Goal: Task Accomplishment & Management: Use online tool/utility

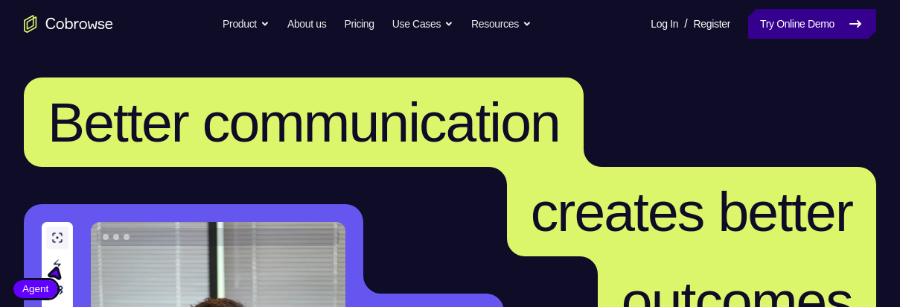
click at [827, 29] on link "Try Online Demo" at bounding box center [812, 24] width 128 height 30
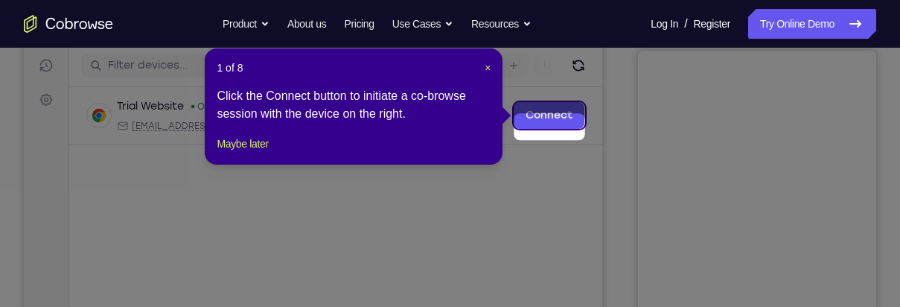
scroll to position [190, 0]
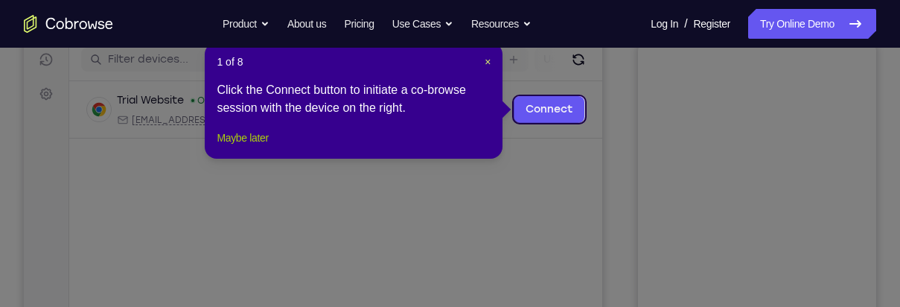
click at [237, 147] on button "Maybe later" at bounding box center [242, 138] width 51 height 18
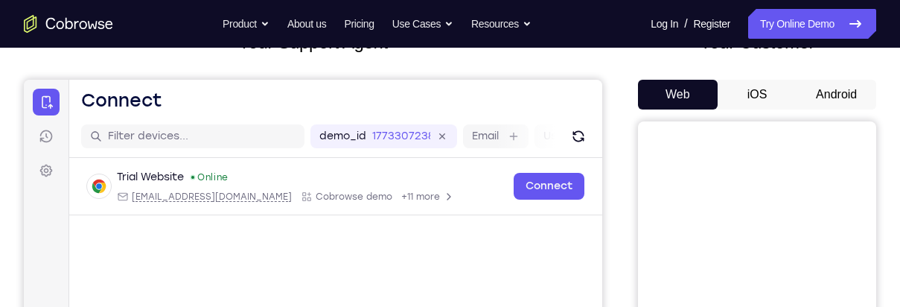
scroll to position [112, 0]
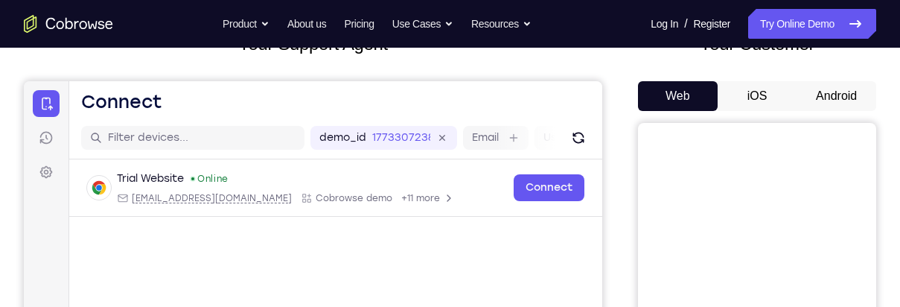
click at [752, 92] on button "iOS" at bounding box center [757, 96] width 80 height 30
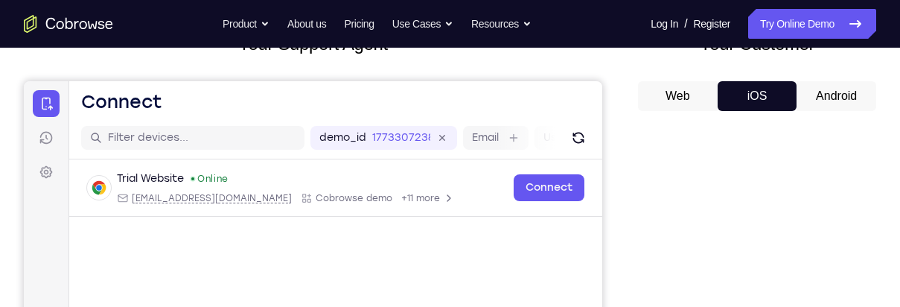
click at [830, 91] on button "Android" at bounding box center [836, 96] width 80 height 30
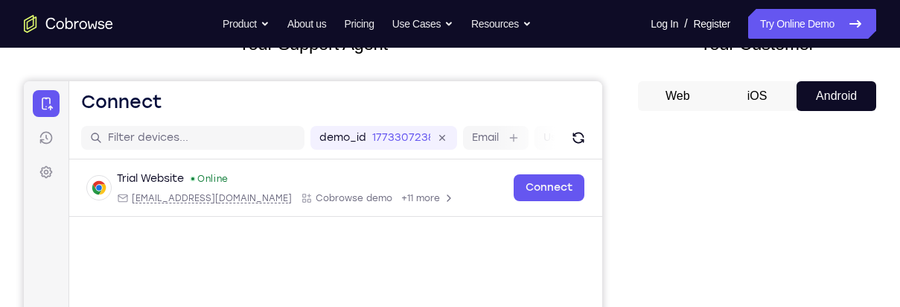
click at [756, 100] on button "iOS" at bounding box center [757, 96] width 80 height 30
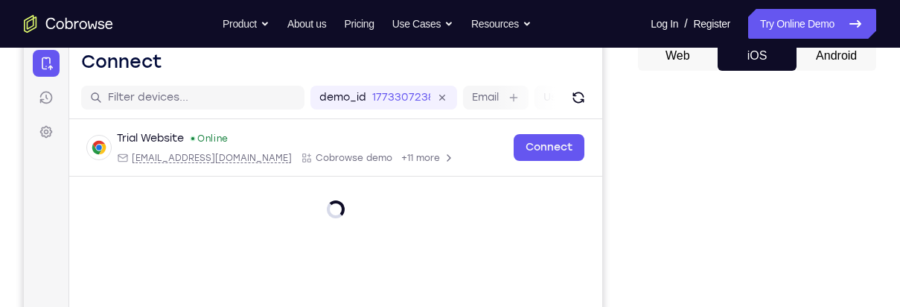
scroll to position [147, 0]
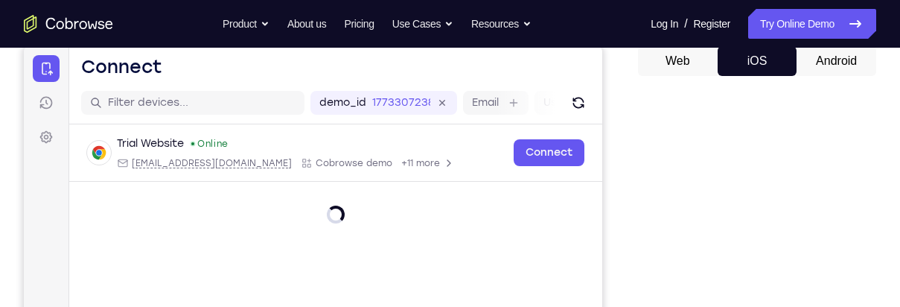
click at [834, 57] on button "Android" at bounding box center [836, 61] width 80 height 30
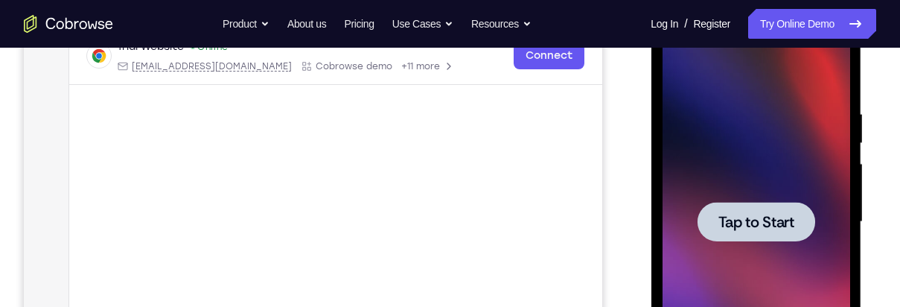
scroll to position [252, 0]
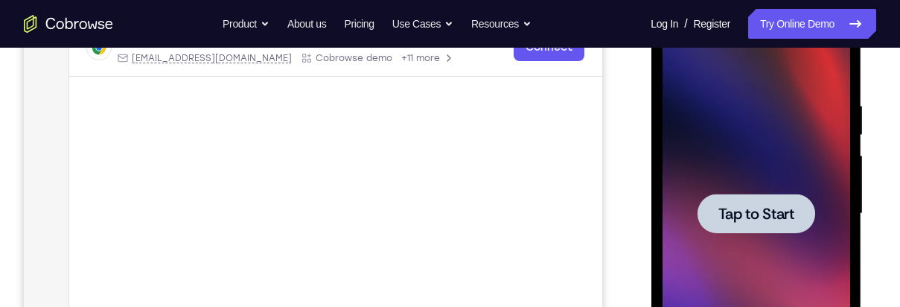
click at [746, 101] on div at bounding box center [756, 213] width 188 height 417
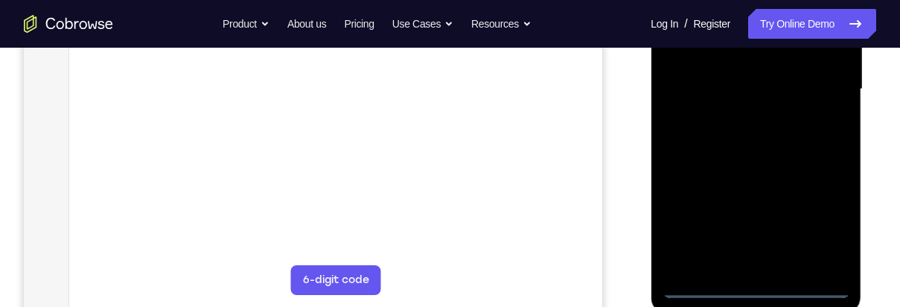
scroll to position [381, 0]
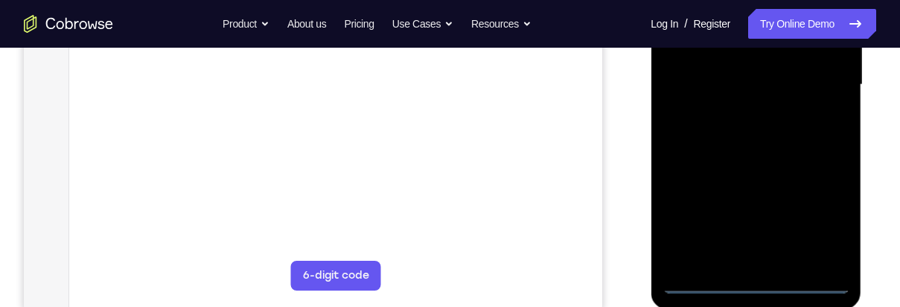
click at [758, 282] on div at bounding box center [756, 84] width 188 height 417
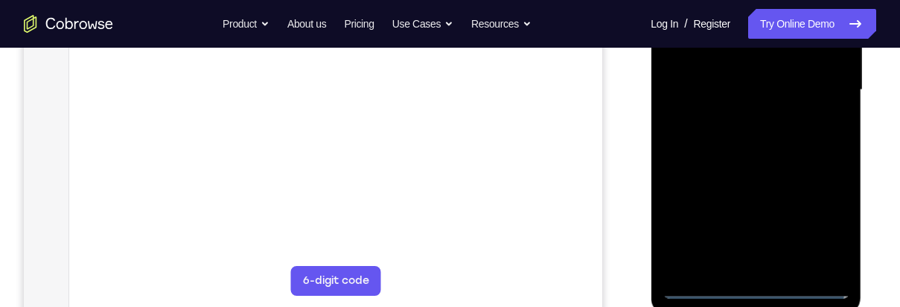
scroll to position [371, 0]
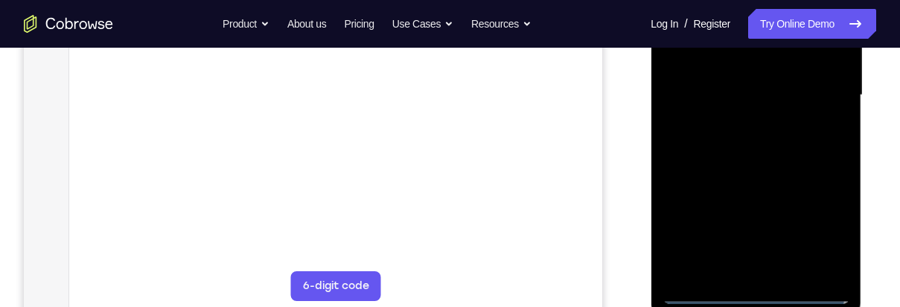
click at [831, 223] on div at bounding box center [756, 95] width 188 height 417
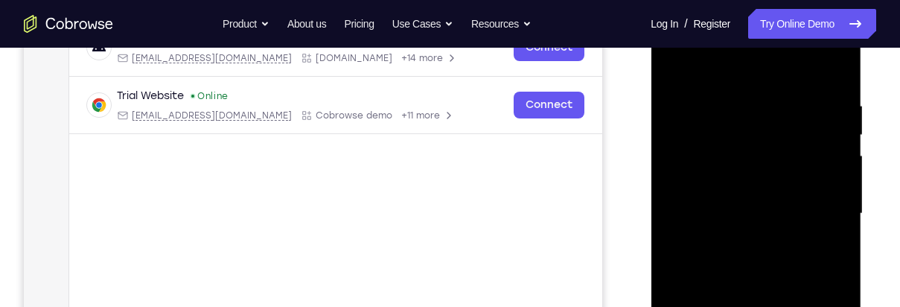
scroll to position [240, 0]
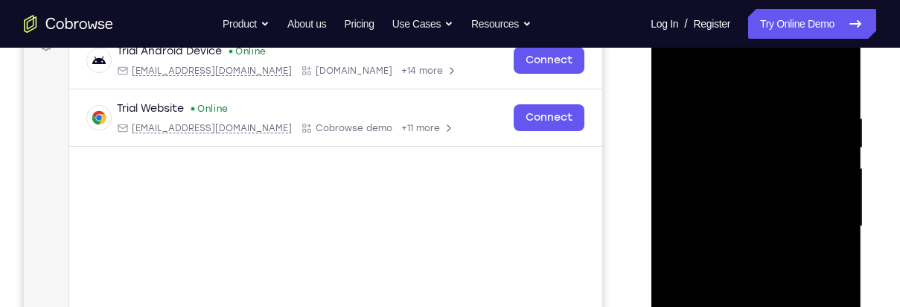
click at [775, 92] on div at bounding box center [756, 226] width 188 height 417
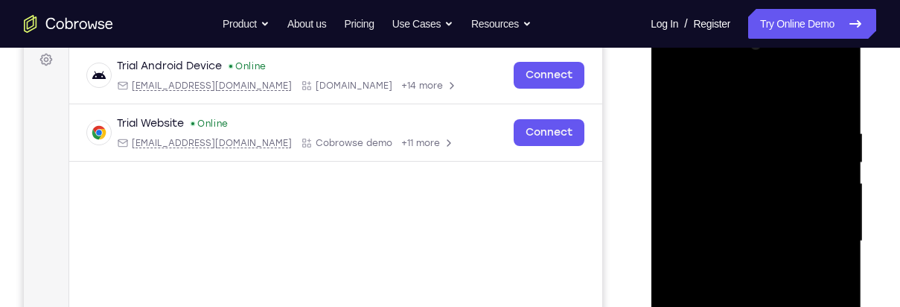
scroll to position [222, 0]
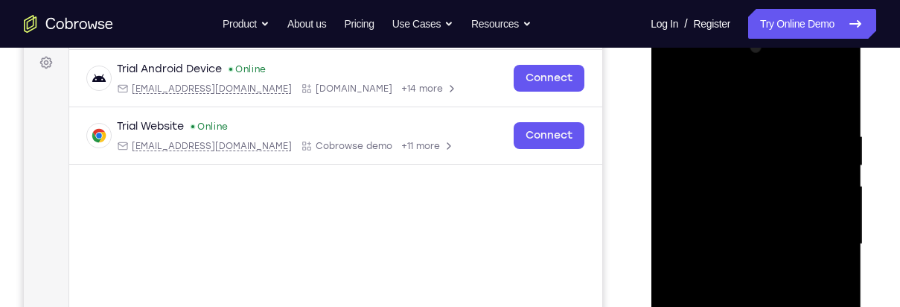
click at [818, 235] on div at bounding box center [756, 244] width 188 height 417
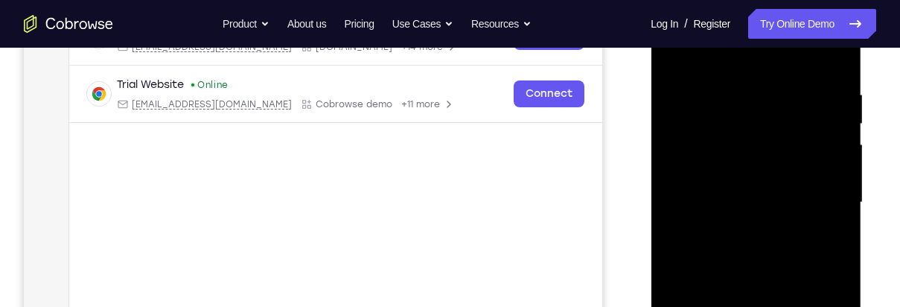
click at [735, 227] on div at bounding box center [756, 202] width 188 height 417
click at [803, 176] on div at bounding box center [756, 202] width 188 height 417
click at [726, 167] on div at bounding box center [756, 202] width 188 height 417
click at [806, 209] on div at bounding box center [756, 202] width 188 height 417
click at [806, 205] on div at bounding box center [756, 202] width 188 height 417
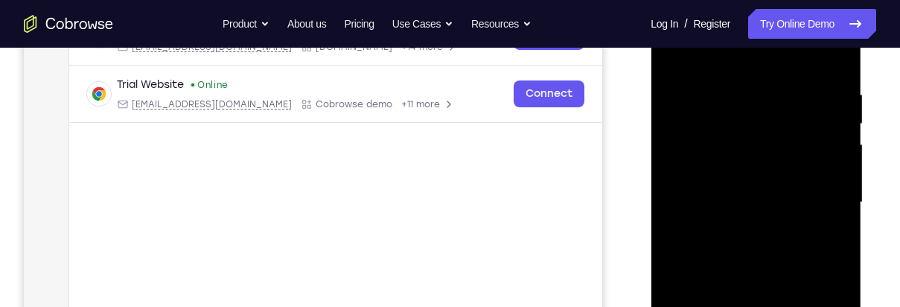
click at [819, 199] on div at bounding box center [756, 202] width 188 height 417
click at [806, 241] on div at bounding box center [756, 202] width 188 height 417
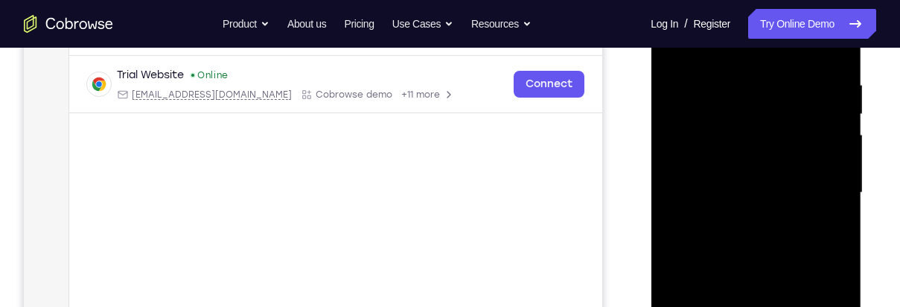
scroll to position [285, 0]
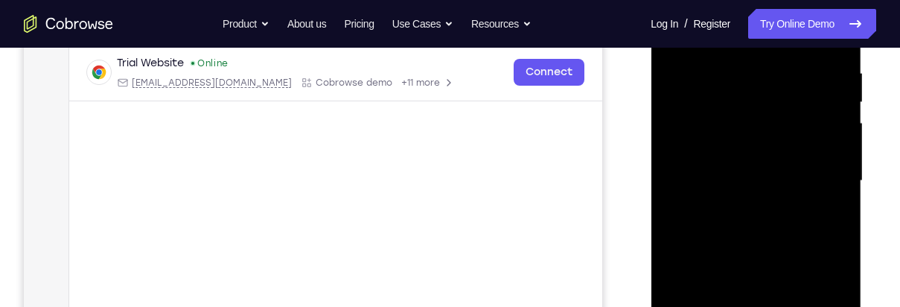
click at [803, 237] on div at bounding box center [756, 180] width 188 height 417
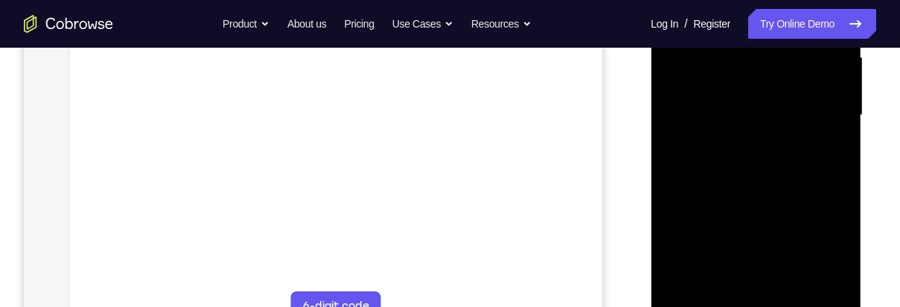
scroll to position [349, 0]
click at [819, 176] on div at bounding box center [756, 116] width 188 height 417
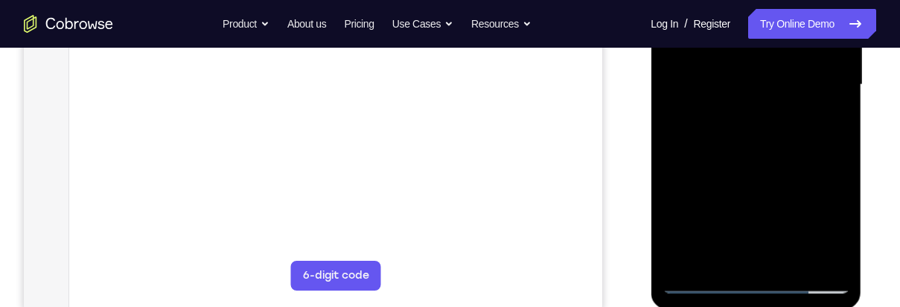
scroll to position [382, 0]
click at [797, 260] on div at bounding box center [756, 84] width 188 height 417
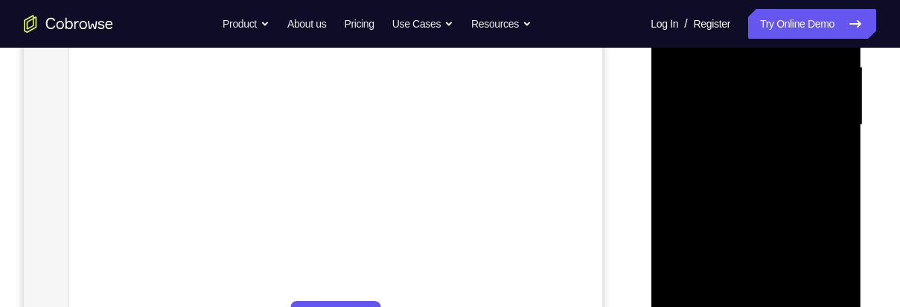
scroll to position [340, 0]
click at [808, 203] on div at bounding box center [756, 125] width 188 height 417
click at [820, 179] on div at bounding box center [756, 125] width 188 height 417
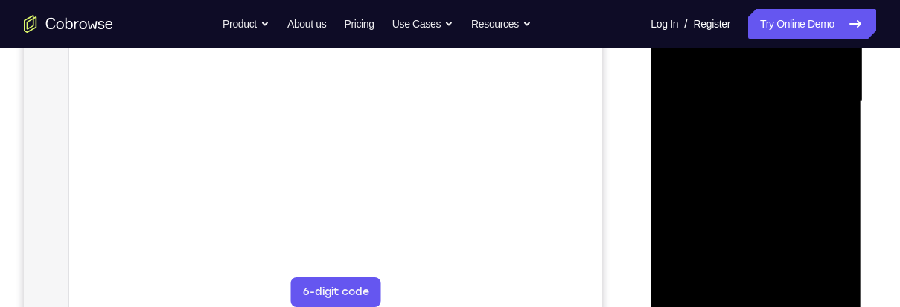
scroll to position [365, 0]
click at [817, 184] on div at bounding box center [756, 100] width 188 height 417
click at [819, 189] on div at bounding box center [756, 100] width 188 height 417
click at [828, 138] on div at bounding box center [756, 100] width 188 height 417
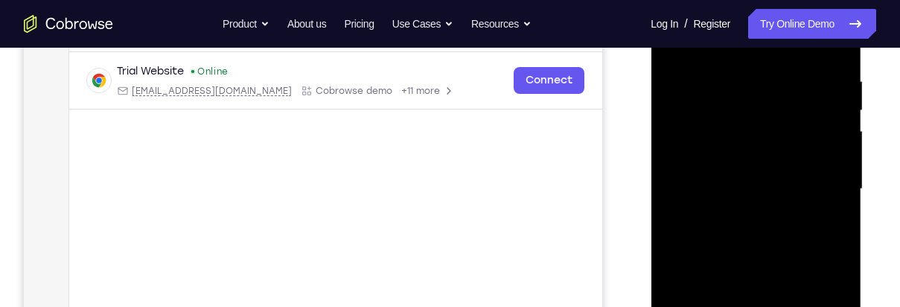
scroll to position [260, 0]
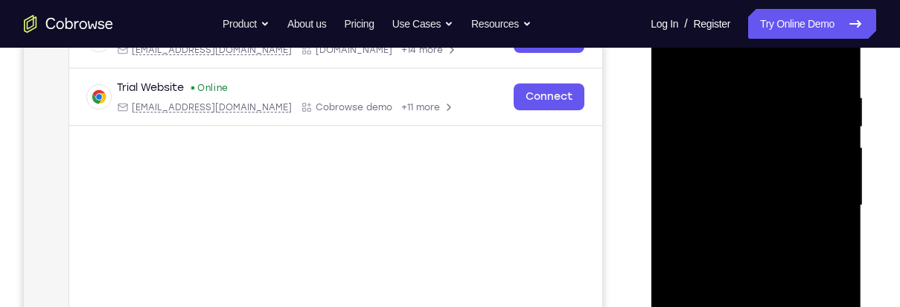
click at [761, 129] on div at bounding box center [756, 205] width 188 height 417
click at [740, 267] on div at bounding box center [756, 205] width 188 height 417
click at [732, 266] on div at bounding box center [756, 205] width 188 height 417
click at [822, 243] on div at bounding box center [756, 205] width 188 height 417
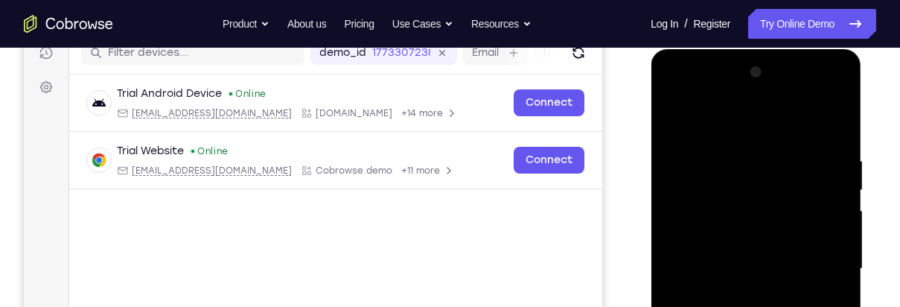
scroll to position [190, 0]
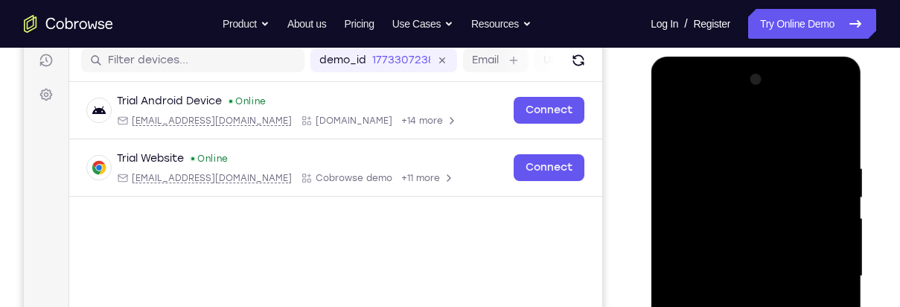
click at [670, 129] on div at bounding box center [756, 276] width 188 height 417
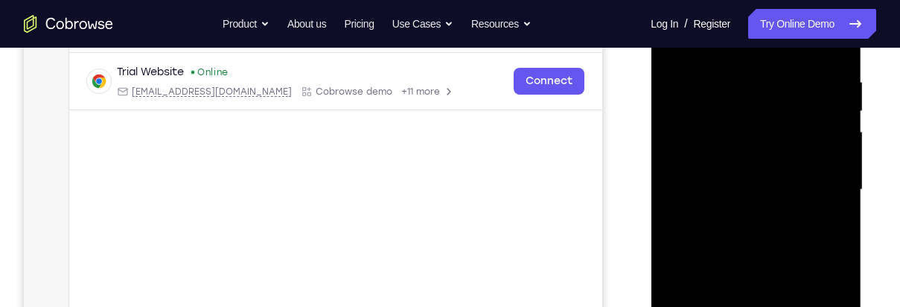
scroll to position [277, 0]
click at [802, 243] on div at bounding box center [756, 189] width 188 height 417
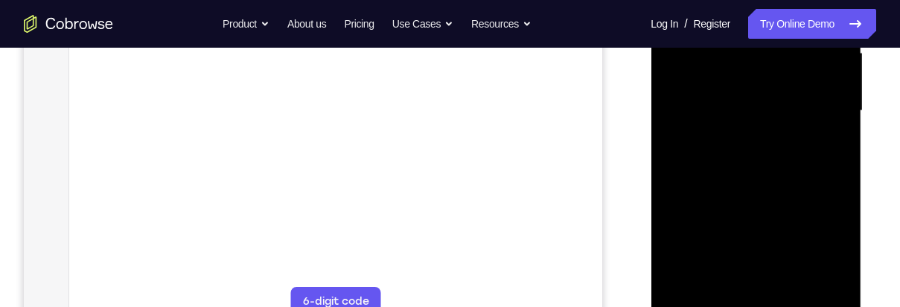
scroll to position [363, 0]
click at [771, 240] on div at bounding box center [756, 102] width 188 height 417
click at [780, 245] on div at bounding box center [756, 102] width 188 height 417
click at [837, 273] on div at bounding box center [756, 127] width 188 height 417
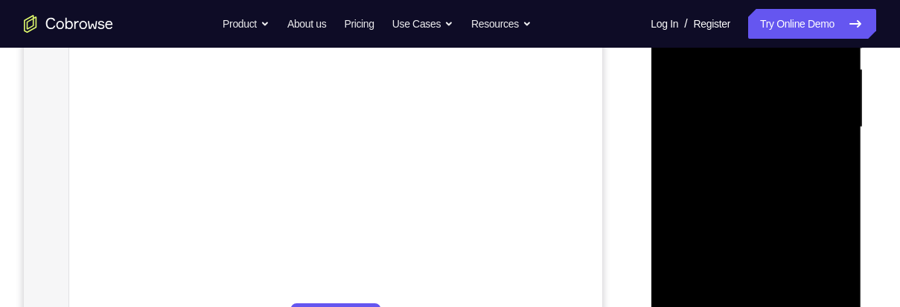
click at [838, 278] on div at bounding box center [756, 127] width 188 height 417
click at [824, 170] on div at bounding box center [756, 127] width 188 height 417
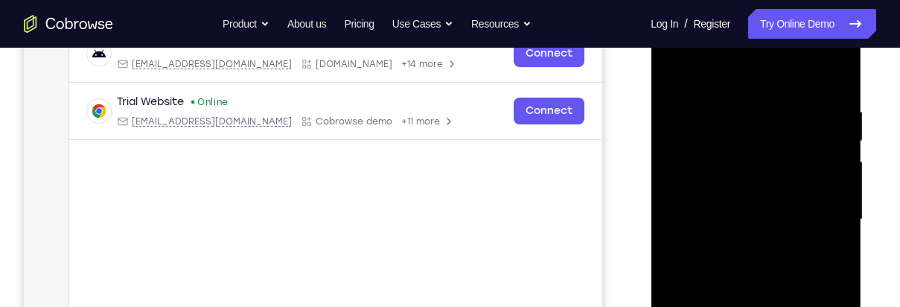
scroll to position [231, 0]
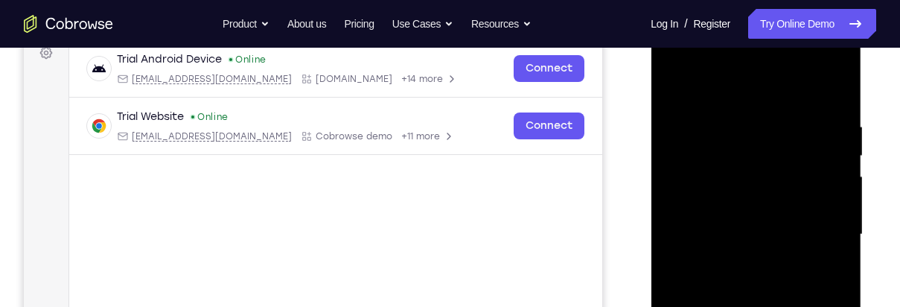
click at [672, 86] on div at bounding box center [756, 234] width 188 height 417
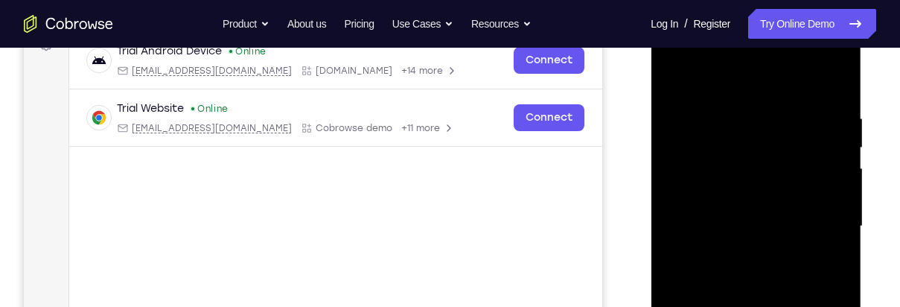
scroll to position [237, 0]
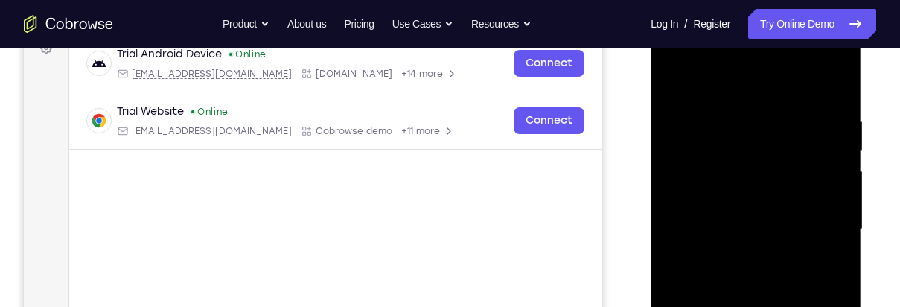
click at [670, 74] on div at bounding box center [756, 229] width 188 height 417
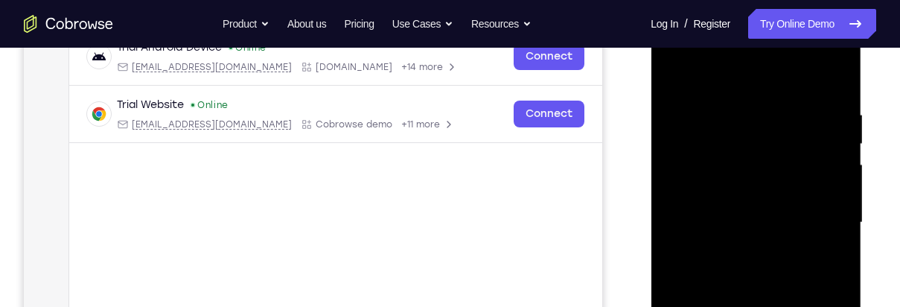
scroll to position [241, 0]
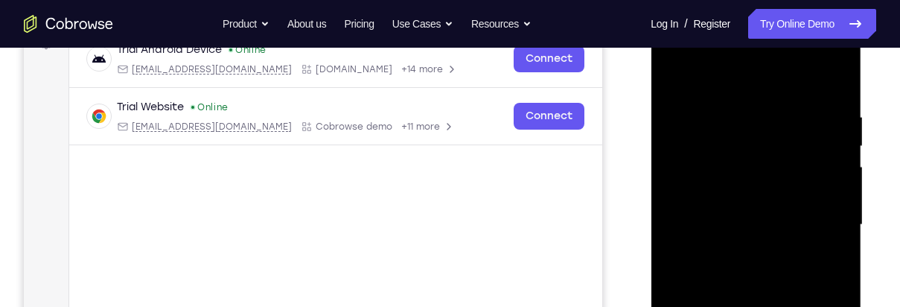
click at [740, 110] on div at bounding box center [756, 224] width 188 height 417
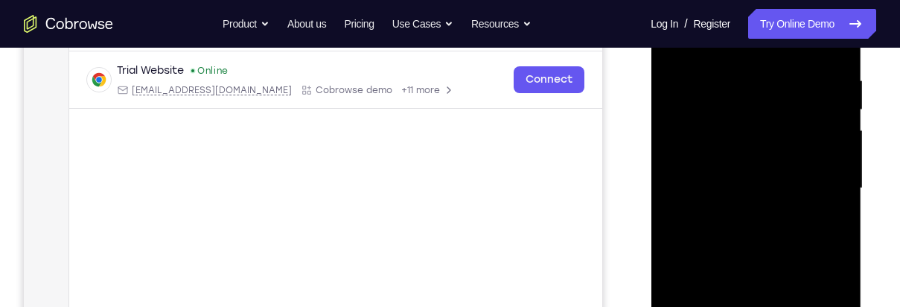
scroll to position [278, 0]
click at [832, 216] on div at bounding box center [756, 187] width 188 height 417
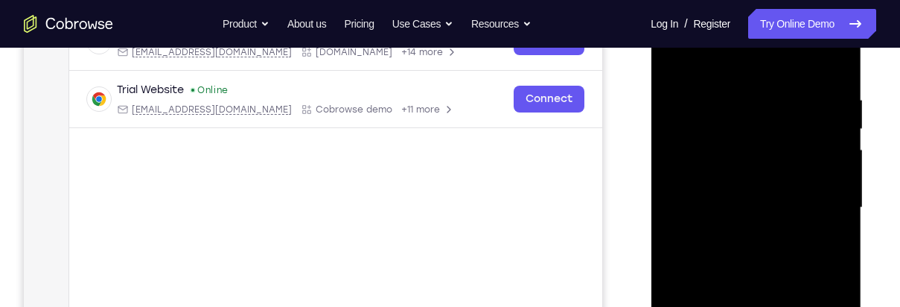
scroll to position [258, 0]
click at [835, 235] on div at bounding box center [756, 207] width 188 height 417
click at [842, 238] on div at bounding box center [756, 207] width 188 height 417
click at [843, 246] on div at bounding box center [756, 207] width 188 height 417
click at [832, 240] on div at bounding box center [756, 207] width 188 height 417
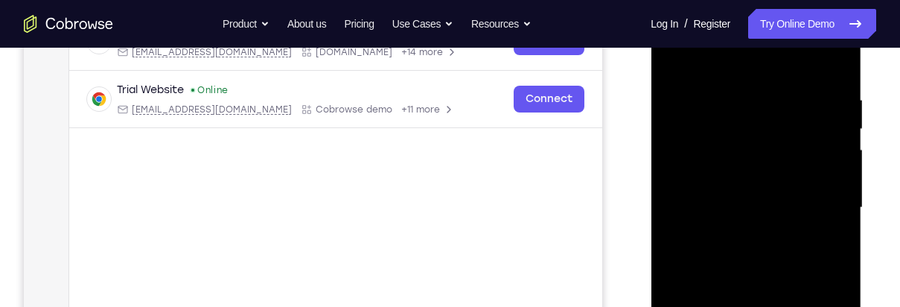
click at [843, 249] on div at bounding box center [756, 207] width 188 height 417
click at [830, 225] on div at bounding box center [756, 207] width 188 height 417
click at [833, 233] on div at bounding box center [756, 207] width 188 height 417
click at [833, 222] on div at bounding box center [756, 207] width 188 height 417
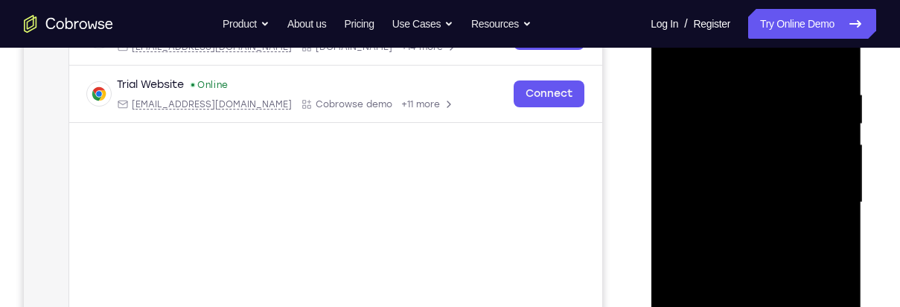
scroll to position [263, 0]
click at [837, 225] on div at bounding box center [756, 203] width 188 height 417
click at [664, 237] on div at bounding box center [756, 203] width 188 height 417
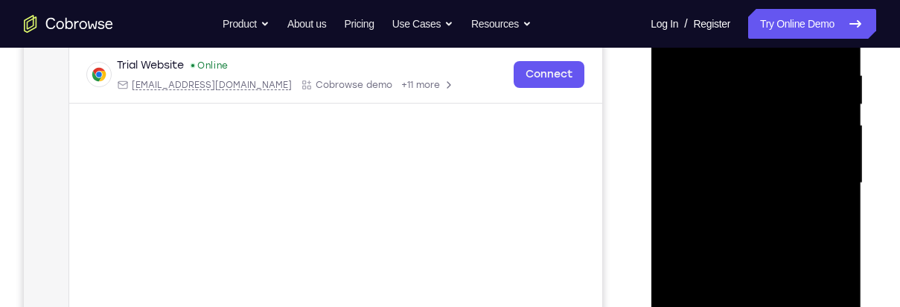
scroll to position [282, 0]
click at [839, 208] on div at bounding box center [756, 183] width 188 height 417
click at [839, 217] on div at bounding box center [756, 183] width 188 height 417
click at [834, 223] on div at bounding box center [756, 183] width 188 height 417
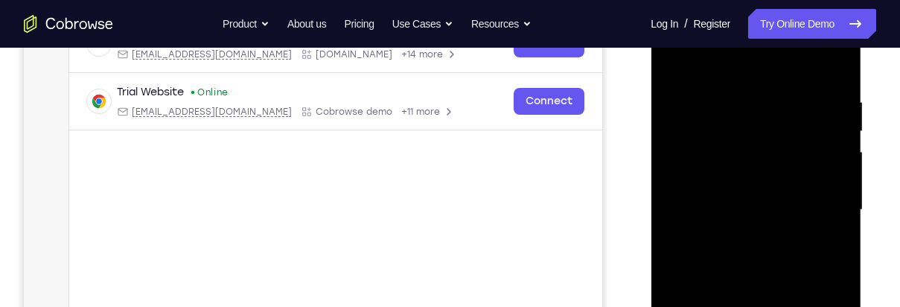
scroll to position [240, 0]
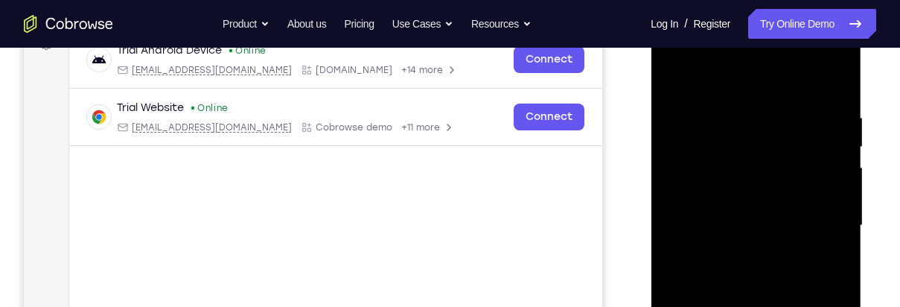
click at [832, 88] on div at bounding box center [756, 225] width 188 height 417
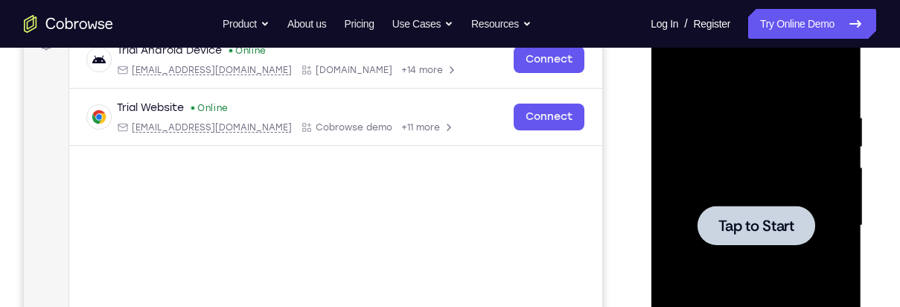
click at [779, 239] on div at bounding box center [755, 224] width 118 height 39
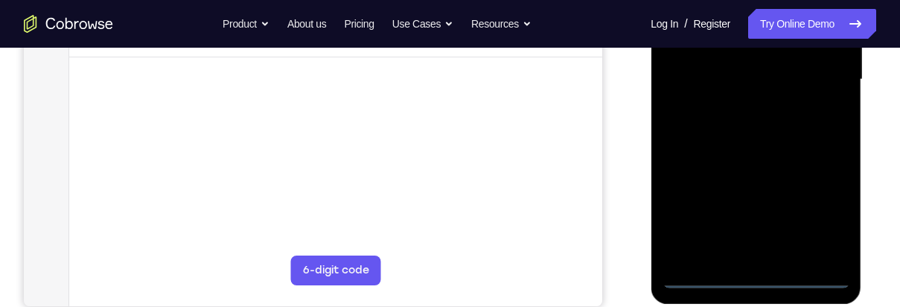
scroll to position [391, 0]
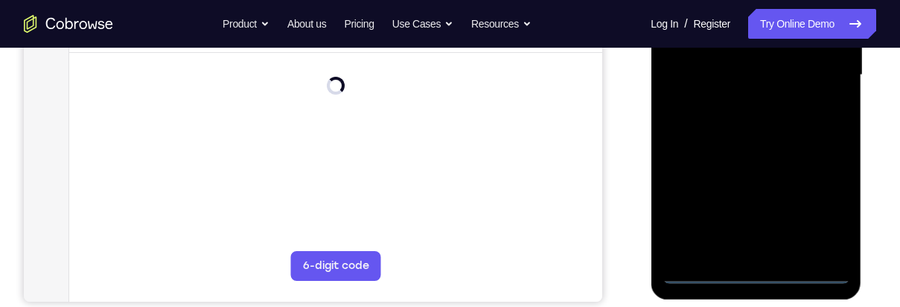
click at [755, 269] on div at bounding box center [756, 75] width 188 height 417
click at [819, 206] on div at bounding box center [756, 75] width 188 height 417
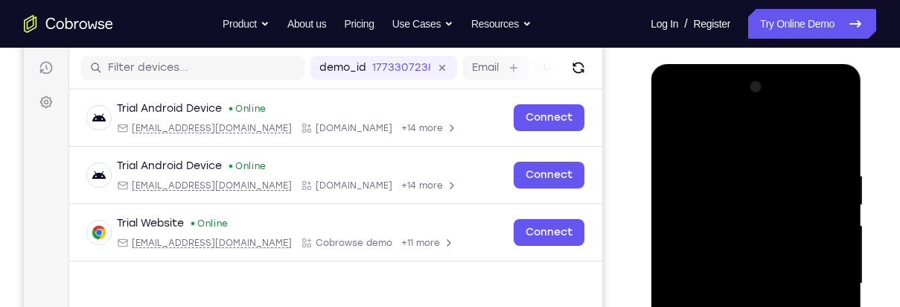
scroll to position [142, 0]
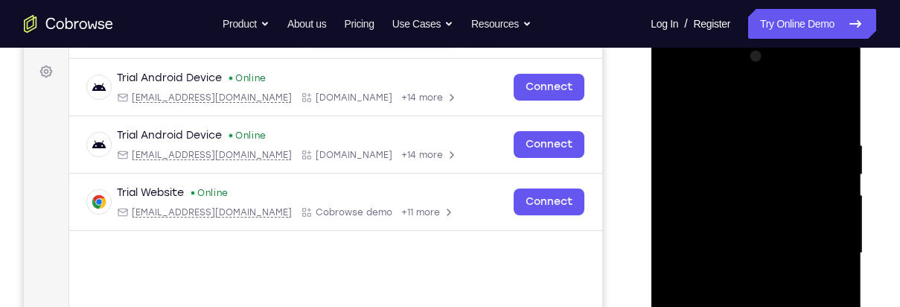
scroll to position [214, 0]
click at [813, 253] on div at bounding box center [756, 252] width 188 height 417
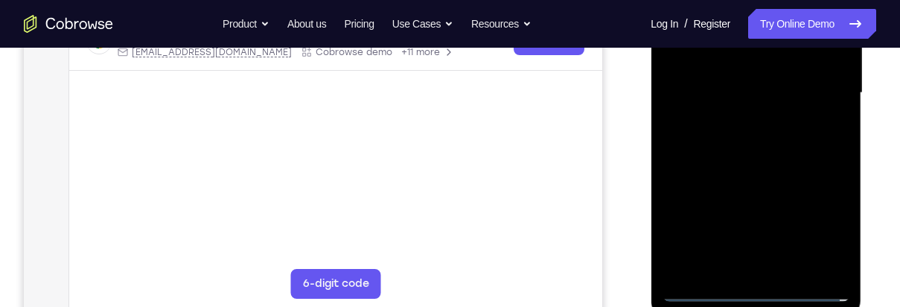
scroll to position [378, 0]
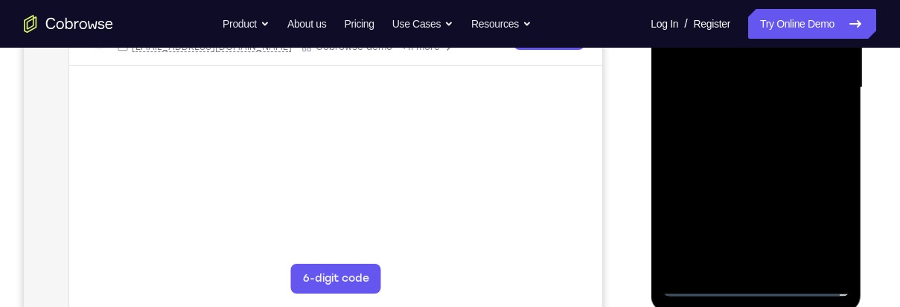
click at [742, 263] on div at bounding box center [756, 87] width 188 height 417
click at [819, 74] on div at bounding box center [756, 87] width 188 height 417
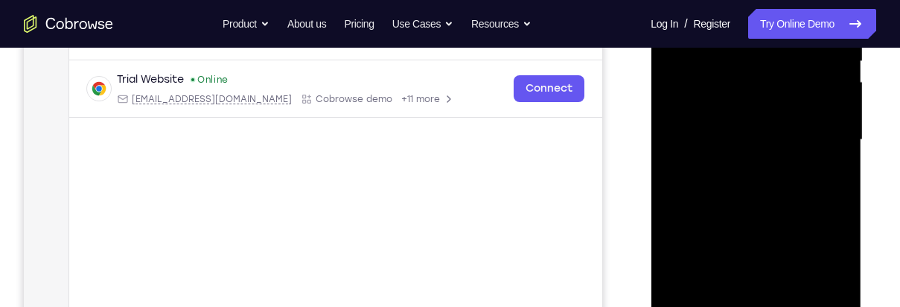
scroll to position [325, 0]
click at [809, 118] on div at bounding box center [756, 140] width 188 height 417
click at [802, 140] on div at bounding box center [756, 140] width 188 height 417
click at [804, 188] on div at bounding box center [756, 140] width 188 height 417
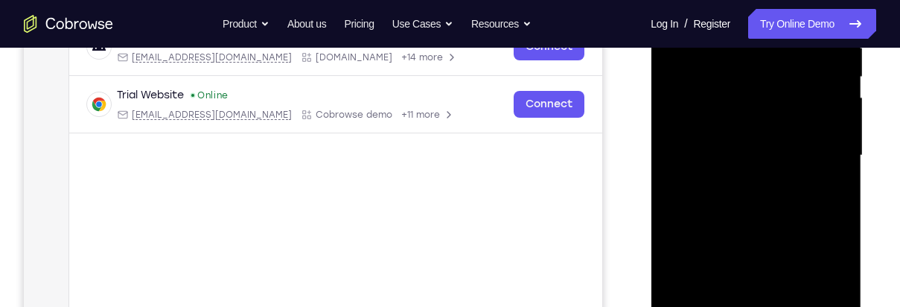
scroll to position [307, 0]
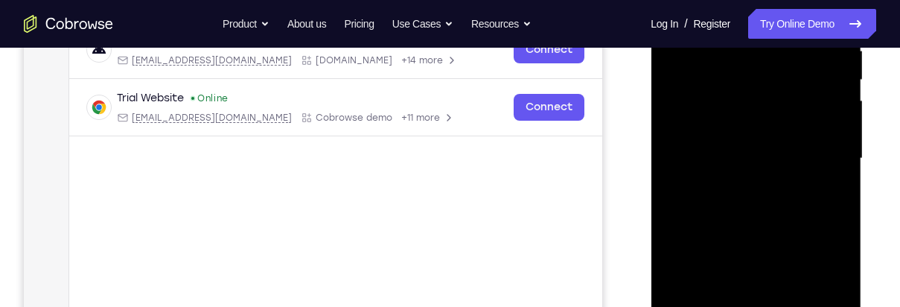
click at [797, 202] on div at bounding box center [756, 158] width 188 height 417
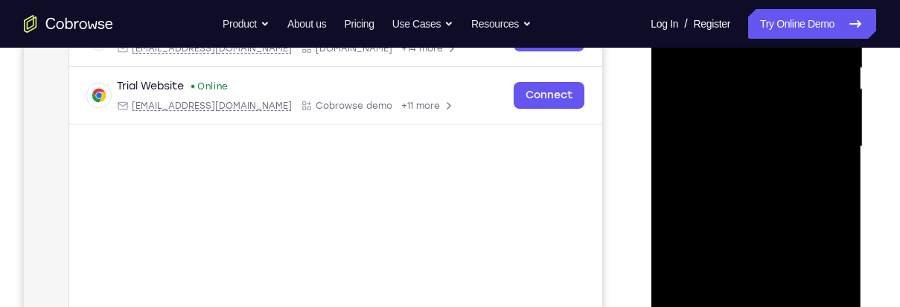
scroll to position [332, 0]
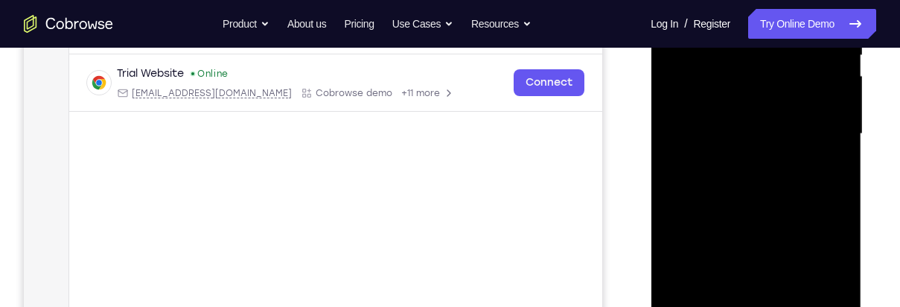
click at [807, 195] on div at bounding box center [756, 134] width 188 height 417
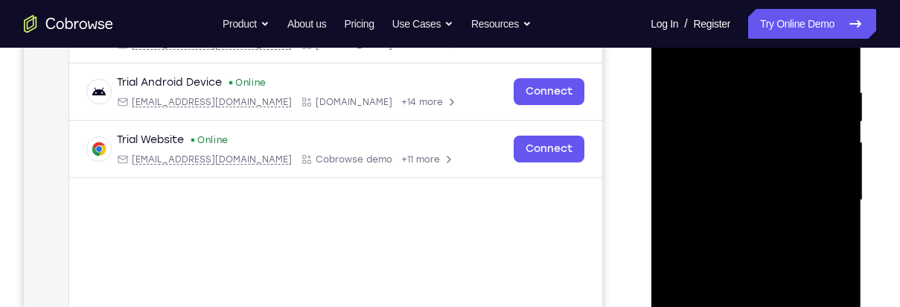
scroll to position [265, 0]
click at [737, 92] on div at bounding box center [756, 201] width 188 height 417
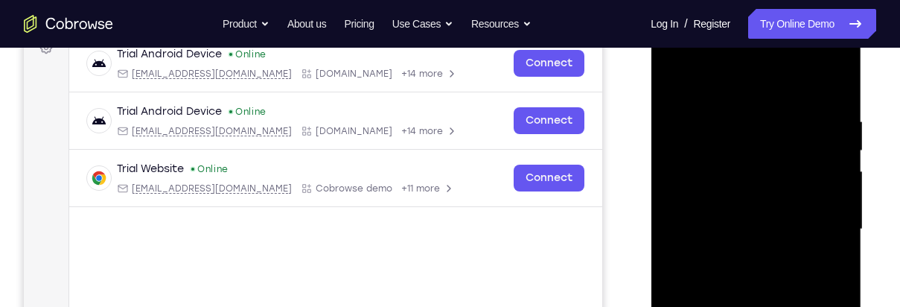
scroll to position [236, 0]
click at [836, 238] on div at bounding box center [756, 230] width 188 height 417
click at [830, 240] on div at bounding box center [756, 230] width 188 height 417
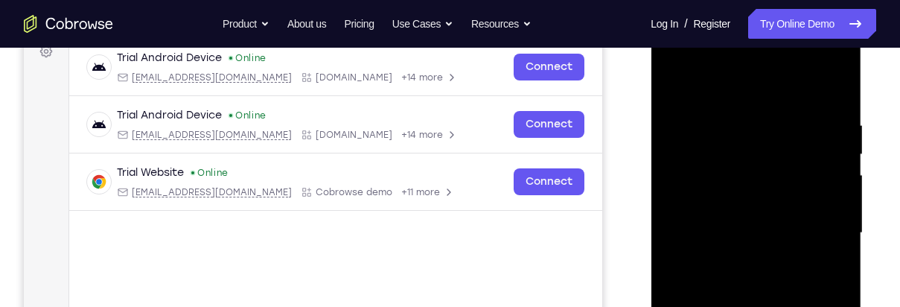
click at [832, 90] on div at bounding box center [756, 233] width 188 height 417
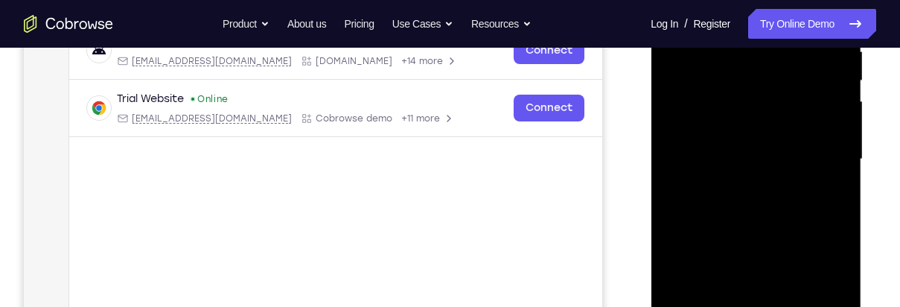
scroll to position [307, 0]
click at [835, 225] on div at bounding box center [756, 158] width 188 height 417
click at [836, 231] on div at bounding box center [756, 158] width 188 height 417
click at [842, 164] on div at bounding box center [756, 158] width 188 height 417
click at [832, 161] on div at bounding box center [756, 158] width 188 height 417
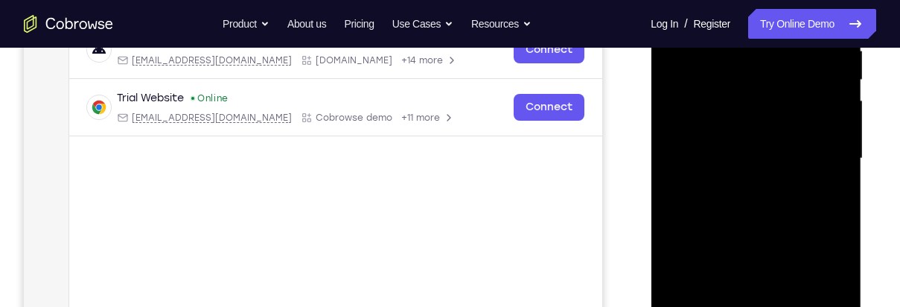
click at [830, 166] on div at bounding box center [756, 158] width 188 height 417
click at [842, 155] on div at bounding box center [756, 158] width 188 height 417
